Goal: Transaction & Acquisition: Subscribe to service/newsletter

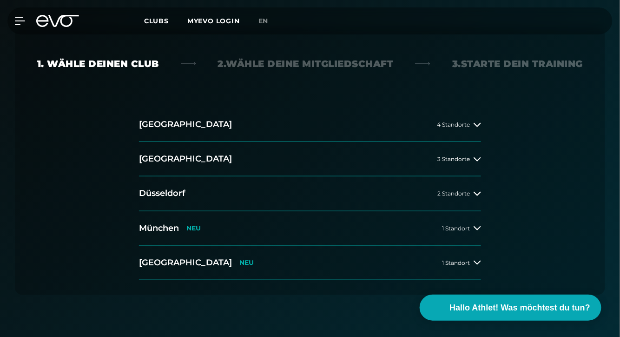
scroll to position [216, 0]
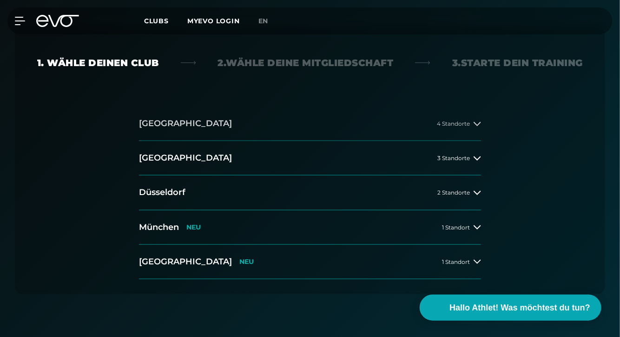
click at [165, 126] on h2 "[GEOGRAPHIC_DATA]" at bounding box center [185, 124] width 93 height 12
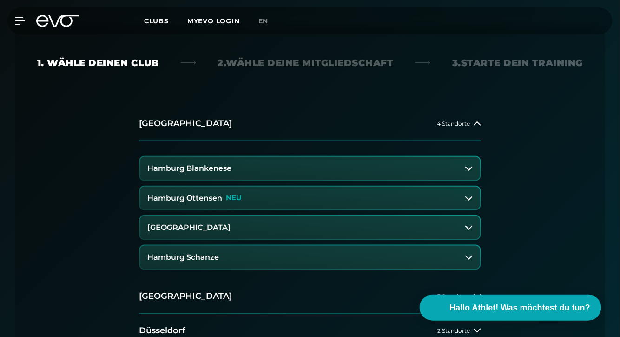
click at [208, 171] on h3 "Hamburg Blankenese" at bounding box center [189, 168] width 84 height 8
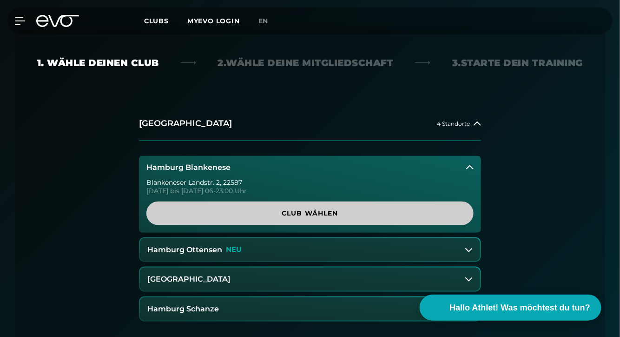
click at [248, 206] on span "Club wählen" at bounding box center [309, 213] width 327 height 24
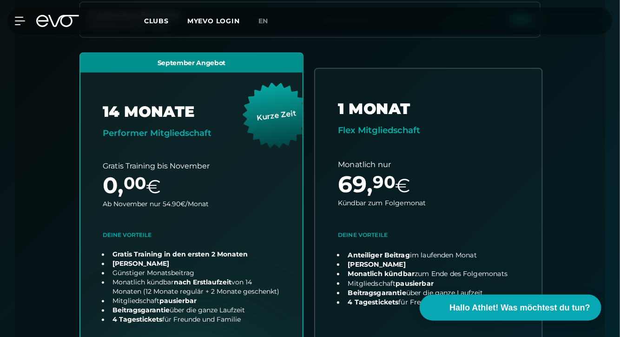
scroll to position [323, 0]
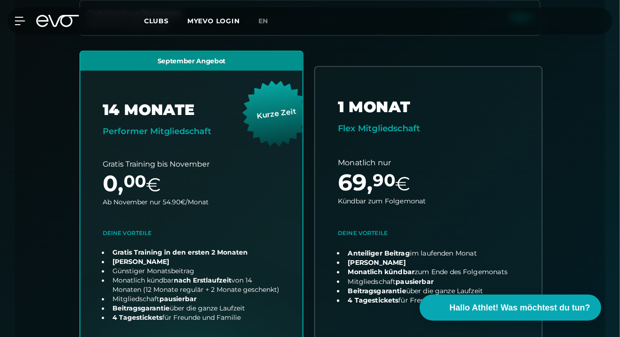
click at [392, 157] on link "choose plan" at bounding box center [428, 230] width 227 height 327
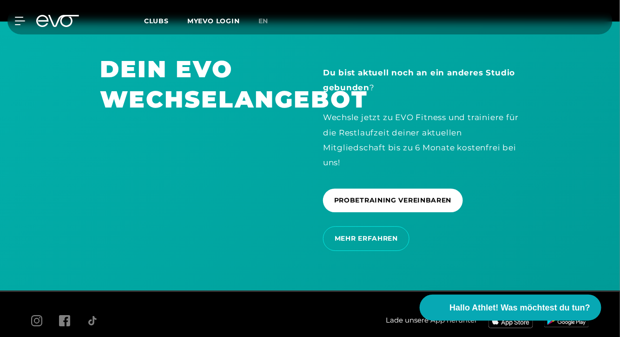
scroll to position [1971, 0]
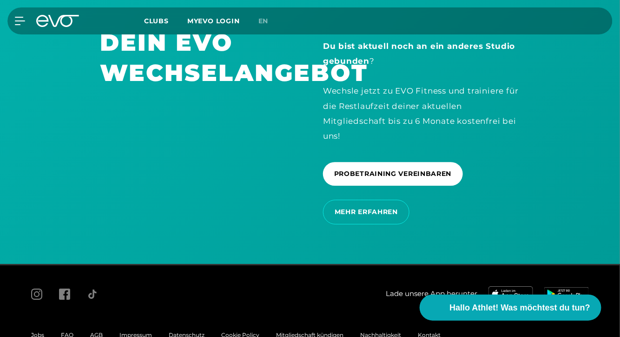
click at [100, 329] on div "AGB" at bounding box center [96, 334] width 29 height 11
click at [97, 331] on span "AGB" at bounding box center [96, 334] width 13 height 7
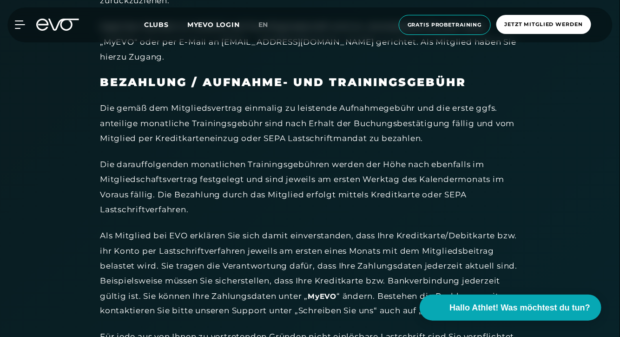
scroll to position [2525, 0]
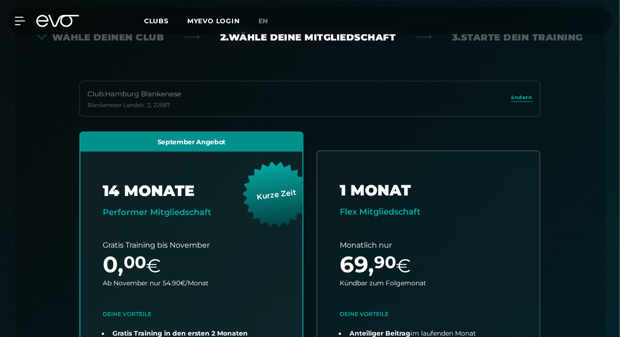
scroll to position [242, 0]
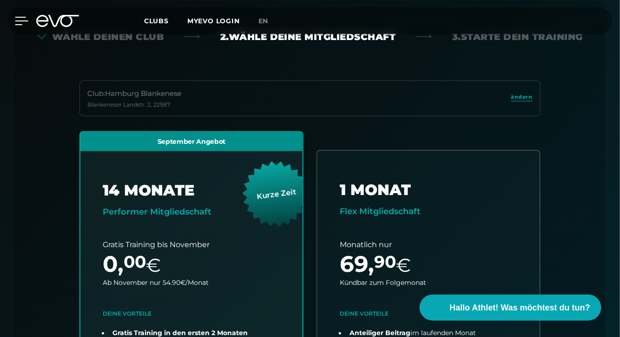
click at [17, 20] on icon at bounding box center [21, 20] width 13 height 7
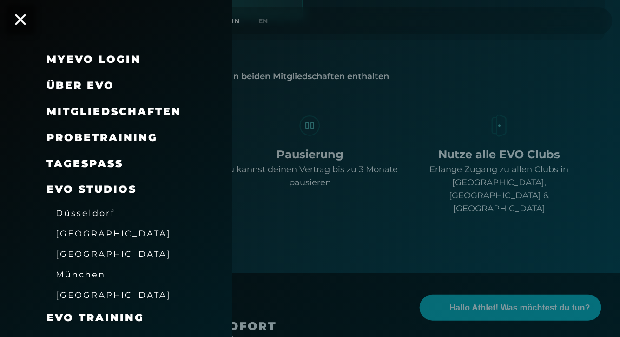
click at [304, 93] on div at bounding box center [310, 168] width 620 height 337
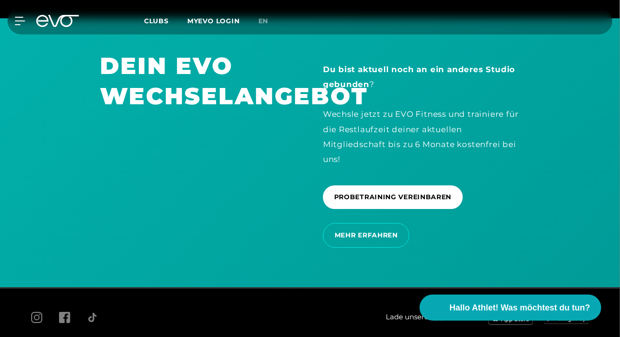
scroll to position [1971, 0]
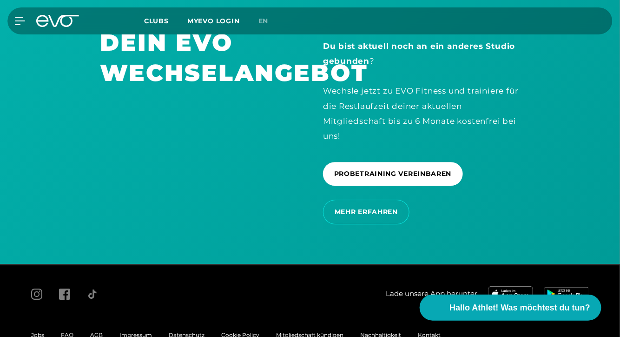
click at [92, 331] on span "AGB" at bounding box center [96, 334] width 13 height 7
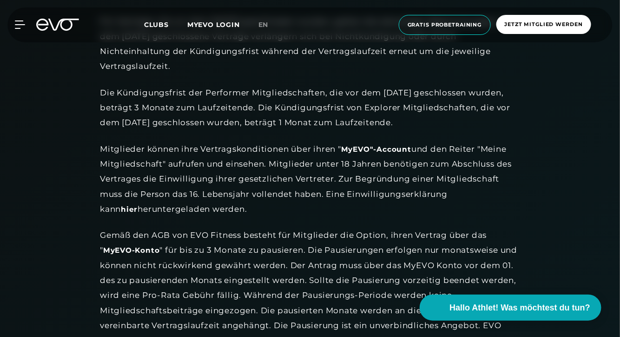
scroll to position [1028, 0]
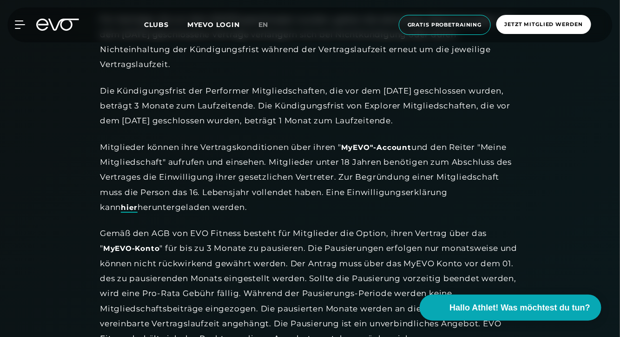
click at [138, 203] on link "hier" at bounding box center [129, 208] width 17 height 10
